Goal: Navigation & Orientation: Find specific page/section

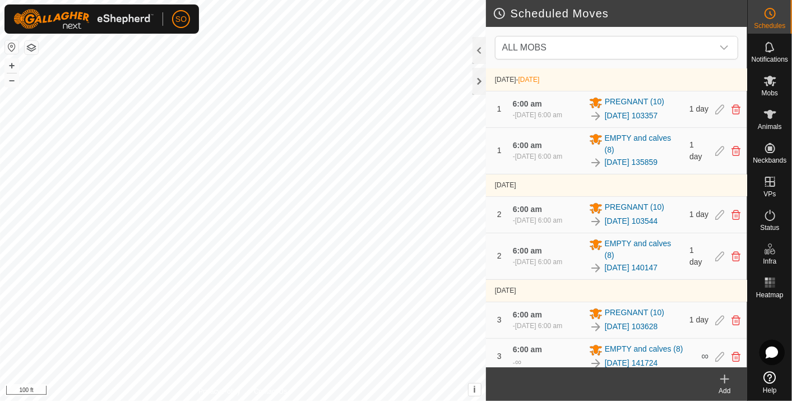
click at [192, 400] on html "SO Schedules Notifications Mobs Animals Neckbands VPs Status Infra Heatmap Help…" at bounding box center [396, 200] width 792 height 401
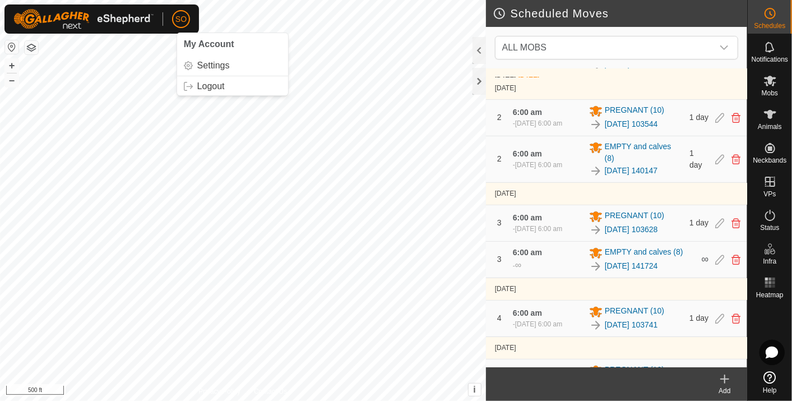
scroll to position [123, 0]
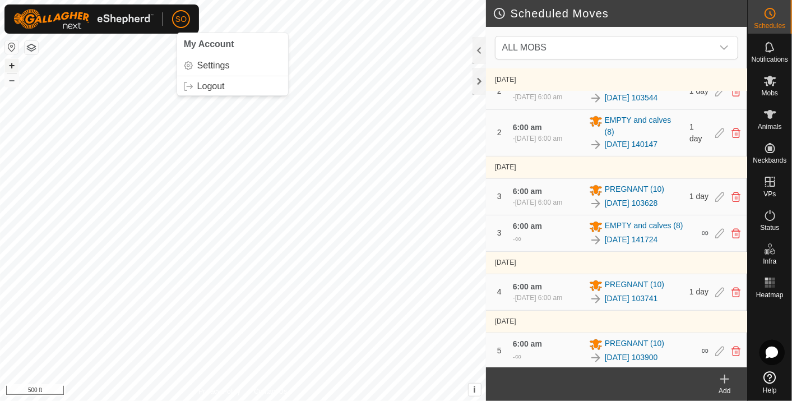
click at [7, 62] on button "+" at bounding box center [11, 65] width 13 height 13
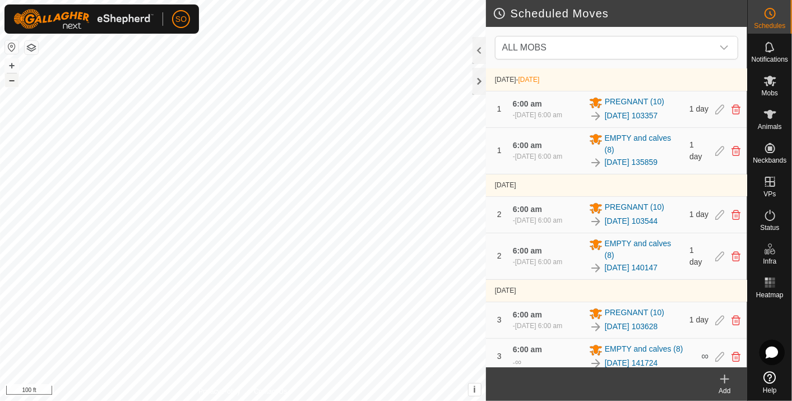
click at [11, 79] on button "–" at bounding box center [11, 79] width 13 height 13
